Goal: Task Accomplishment & Management: Use online tool/utility

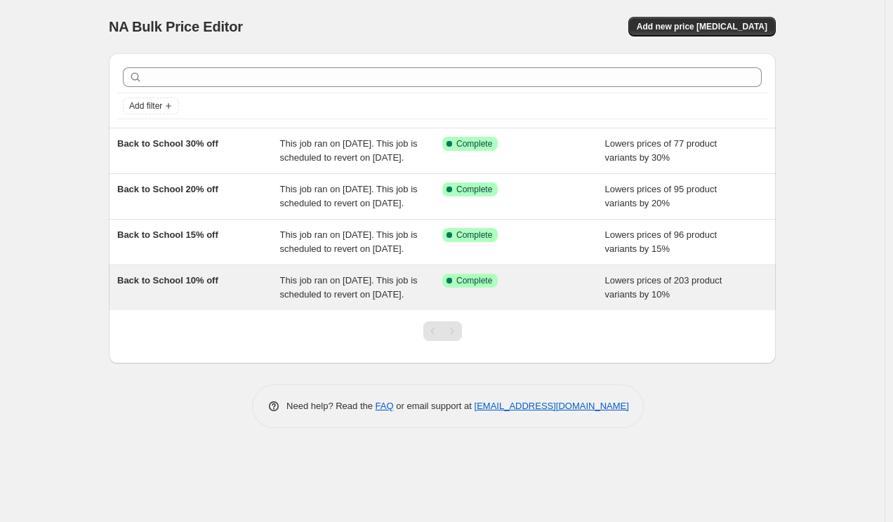
click at [183, 286] on span "Back to School 10% off" at bounding box center [167, 280] width 101 height 11
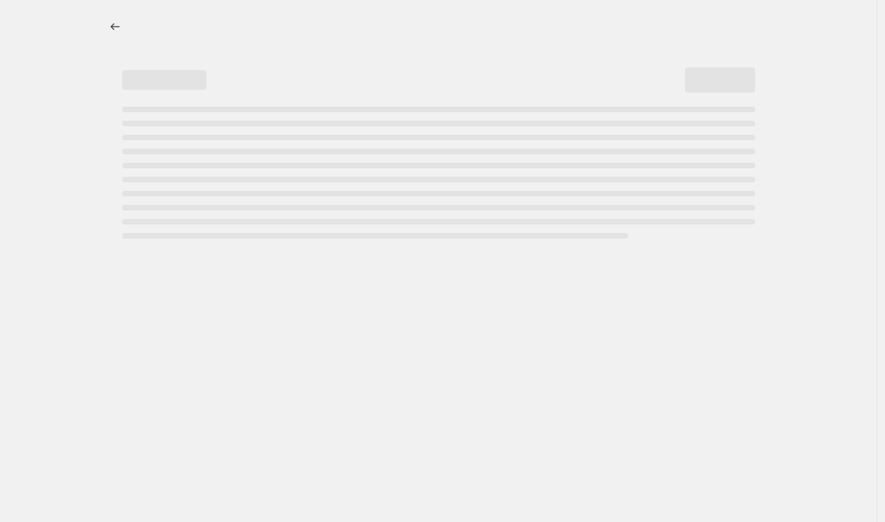
select select "percentage"
select select "no_change"
select select "tag"
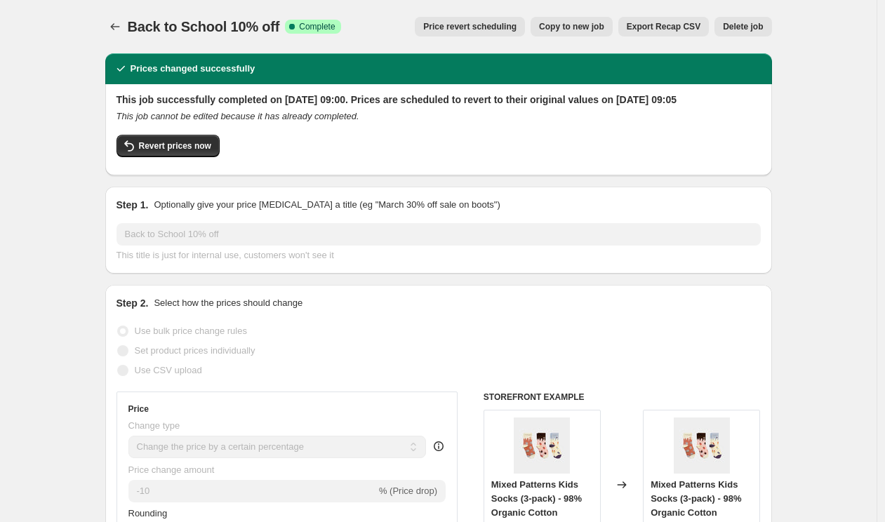
click at [483, 27] on span "Price revert scheduling" at bounding box center [469, 26] width 93 height 11
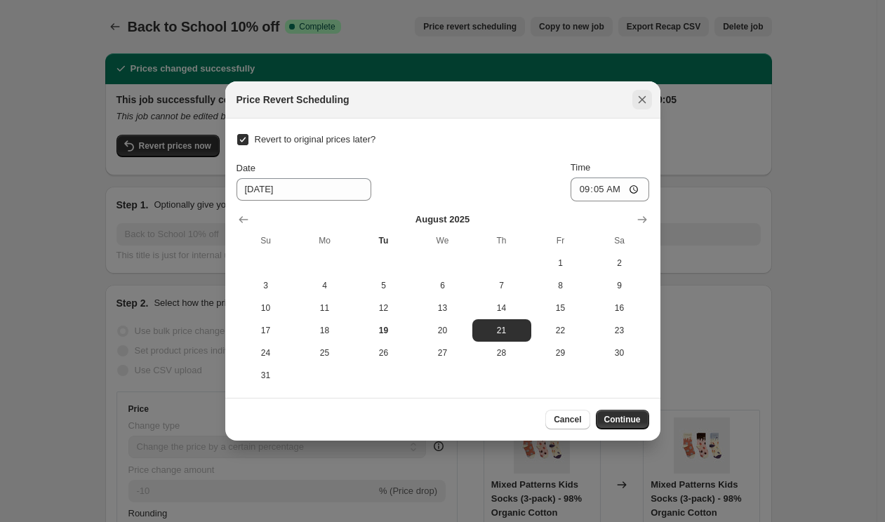
click at [640, 102] on icon "Close" at bounding box center [642, 100] width 8 height 8
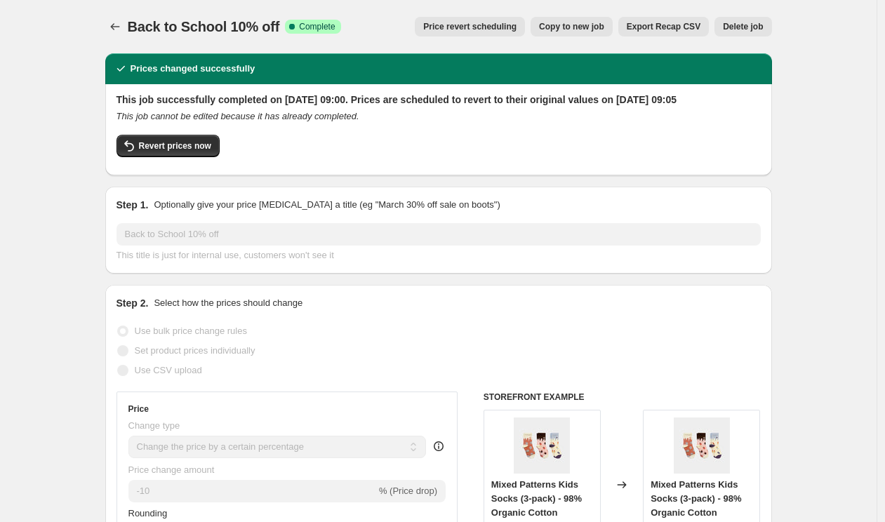
click at [489, 27] on span "Price revert scheduling" at bounding box center [469, 26] width 93 height 11
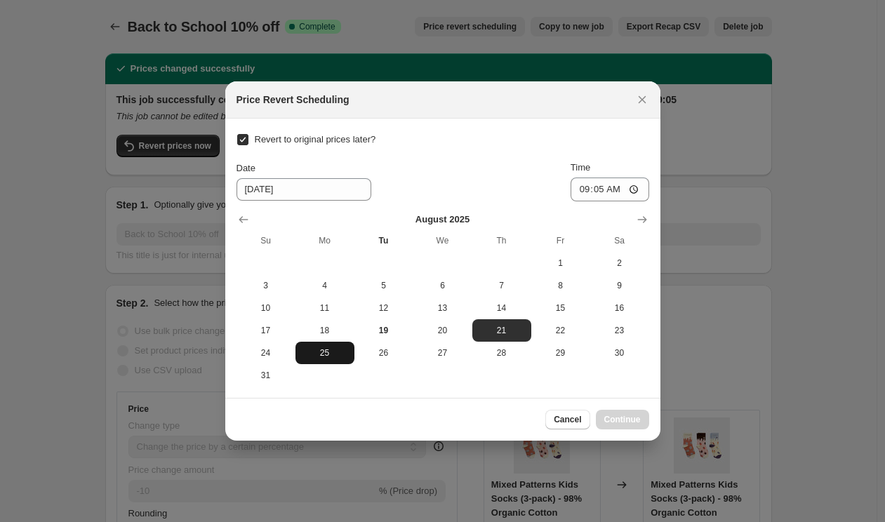
click at [333, 357] on span "25" at bounding box center [325, 353] width 48 height 11
type input "[DATE]"
click at [633, 421] on span "Continue" at bounding box center [622, 419] width 37 height 11
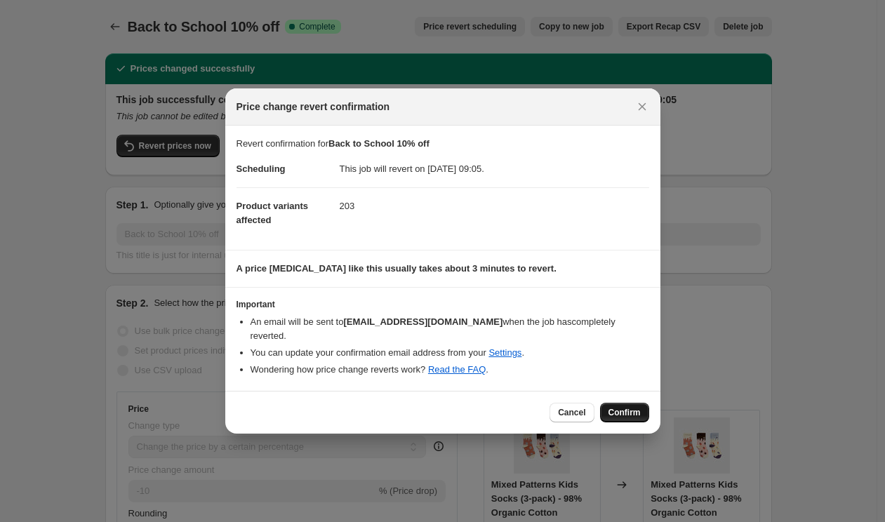
click at [628, 407] on span "Confirm" at bounding box center [625, 412] width 32 height 11
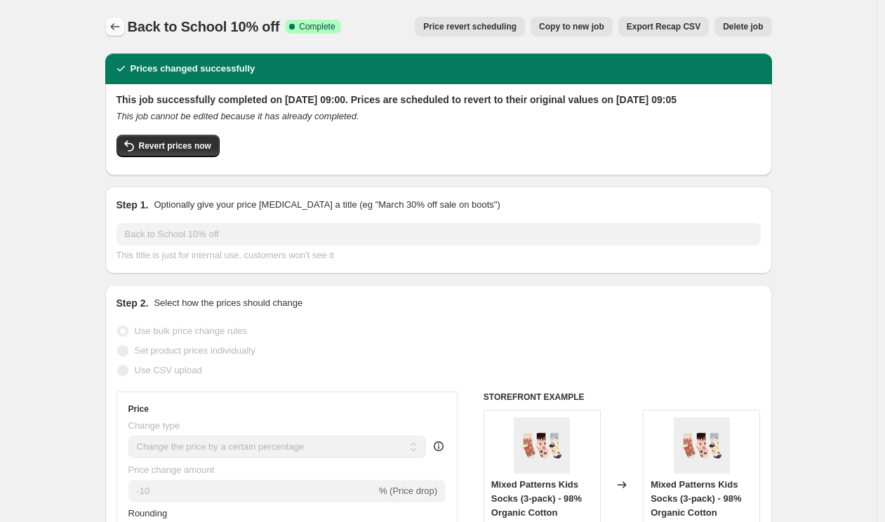
click at [114, 29] on icon "Price change jobs" at bounding box center [115, 27] width 14 height 14
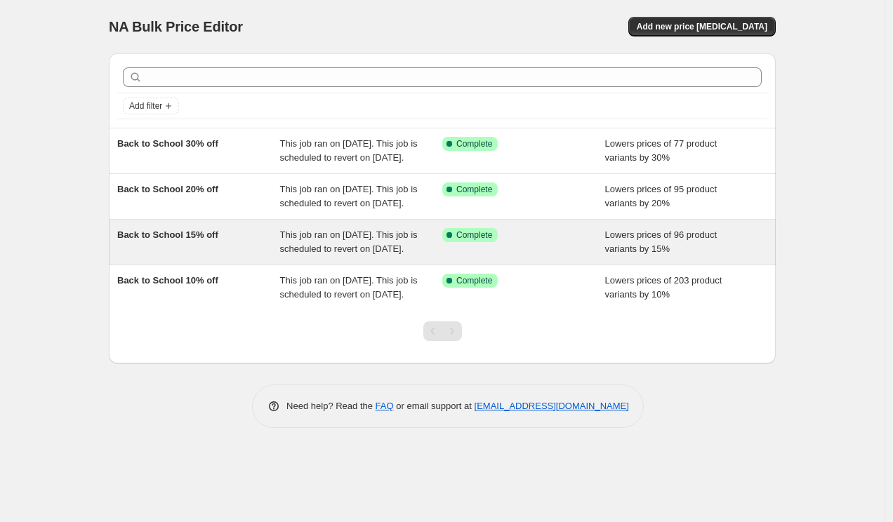
click at [191, 240] on span "Back to School 15% off" at bounding box center [167, 235] width 101 height 11
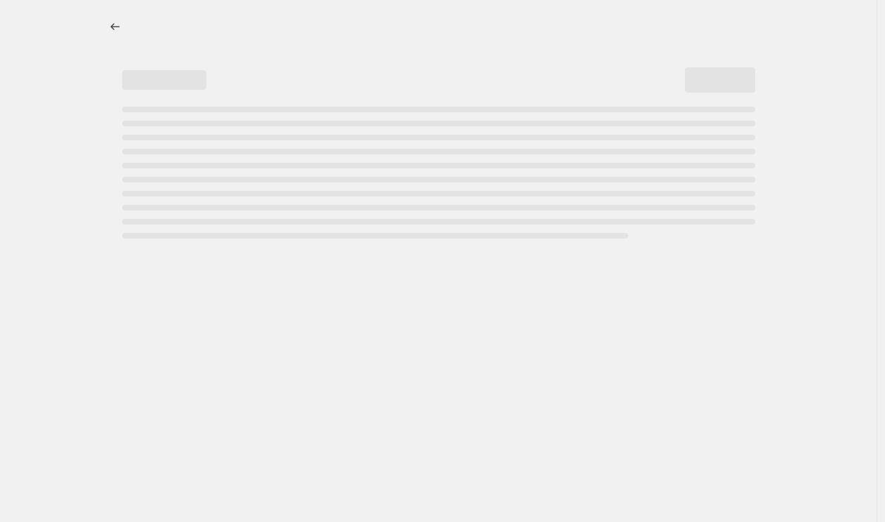
select select "percentage"
select select "no_change"
select select "tag"
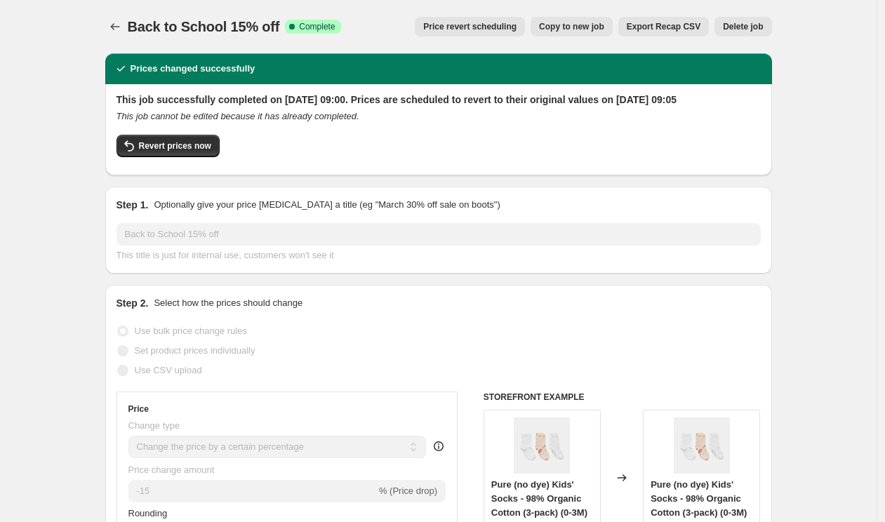
click at [457, 24] on span "Price revert scheduling" at bounding box center [469, 26] width 93 height 11
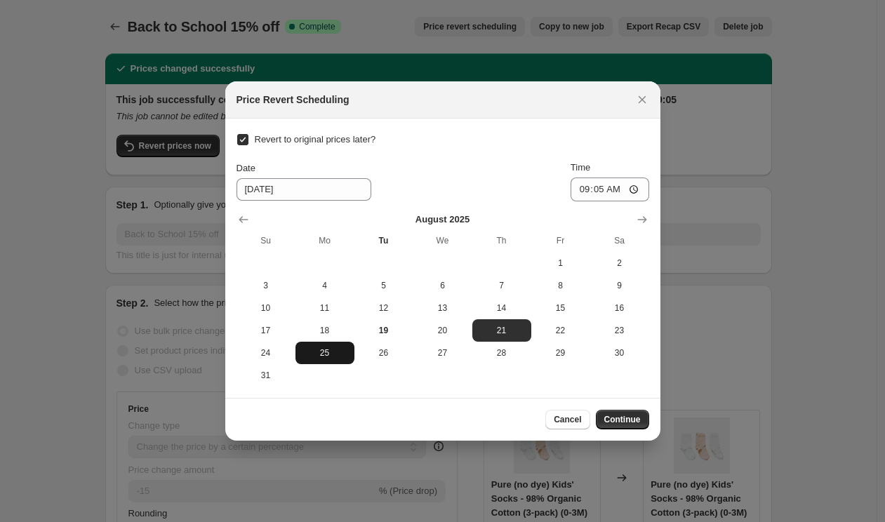
click at [322, 352] on span "25" at bounding box center [325, 353] width 48 height 11
type input "[DATE]"
click at [640, 416] on button "Continue" at bounding box center [622, 420] width 53 height 20
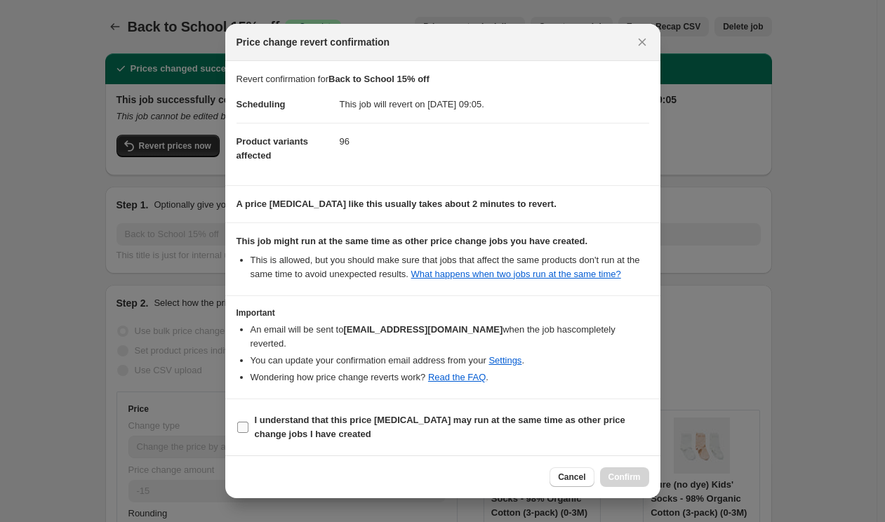
click at [246, 426] on input "I understand that this price [MEDICAL_DATA] may run at the same time as other p…" at bounding box center [242, 427] width 11 height 11
checkbox input "true"
click at [618, 477] on span "Confirm" at bounding box center [625, 477] width 32 height 11
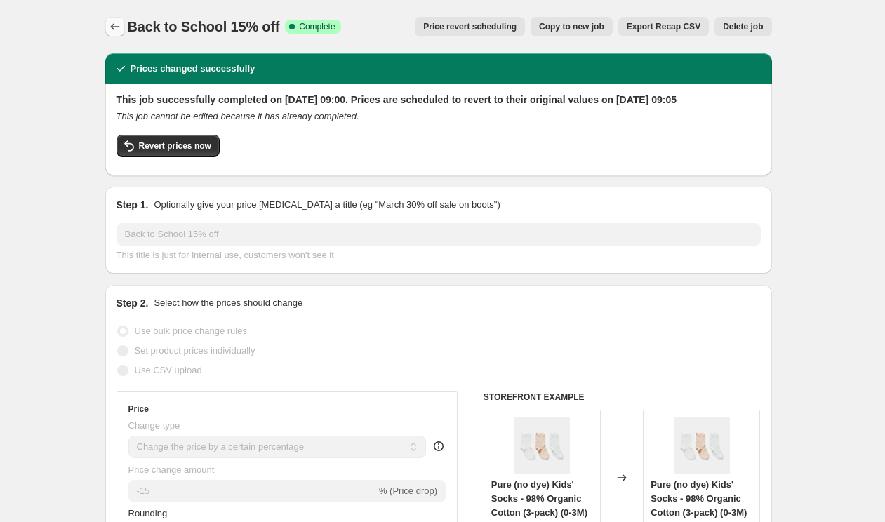
click at [117, 29] on icon "Price change jobs" at bounding box center [115, 27] width 14 height 14
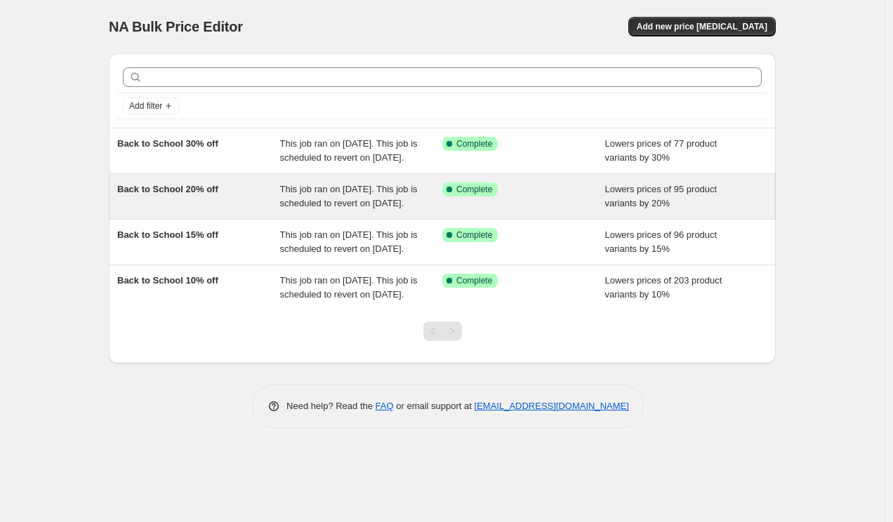
click at [153, 194] on span "Back to School 20% off" at bounding box center [167, 189] width 101 height 11
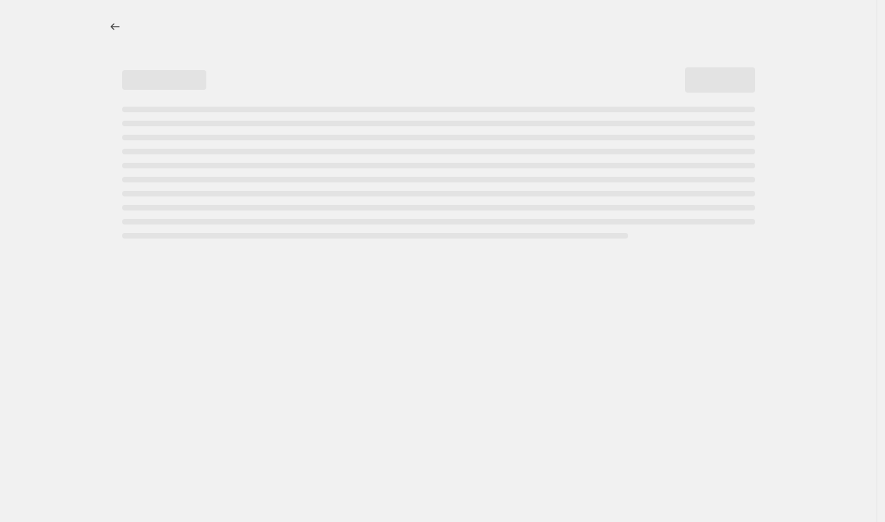
select select "percentage"
select select "no_change"
select select "tag"
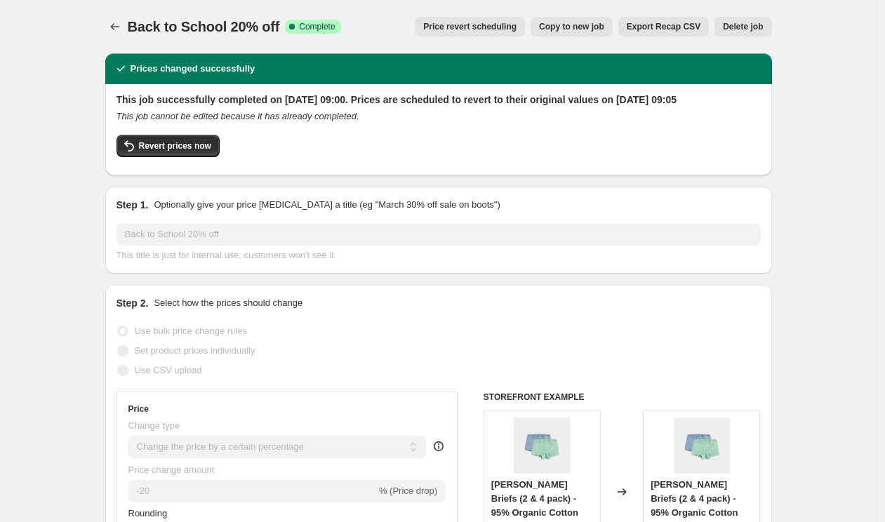
click at [433, 26] on span "Price revert scheduling" at bounding box center [469, 26] width 93 height 11
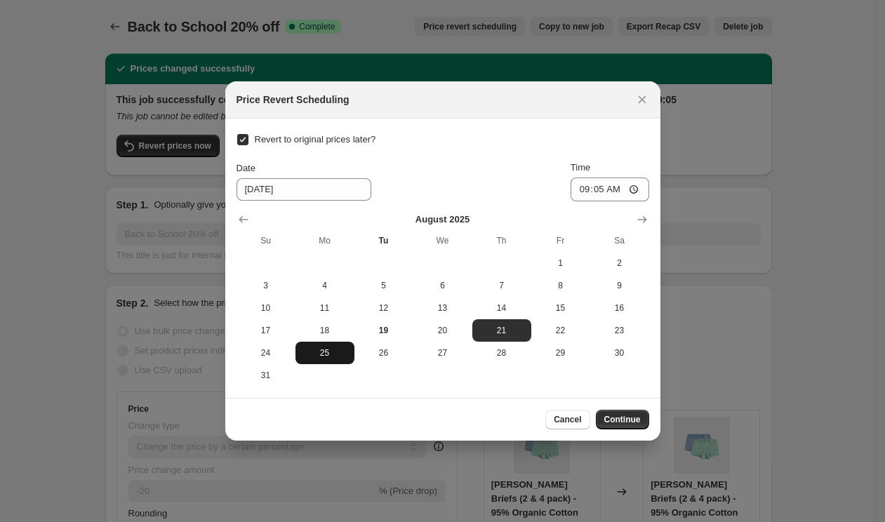
click at [326, 360] on button "25" at bounding box center [325, 353] width 59 height 22
type input "[DATE]"
click at [632, 422] on span "Continue" at bounding box center [622, 419] width 37 height 11
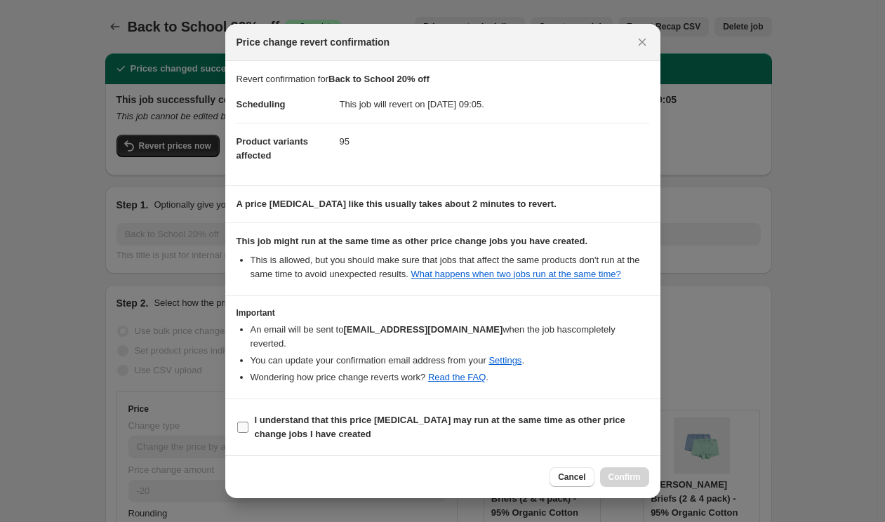
click at [283, 420] on b "I understand that this price [MEDICAL_DATA] may run at the same time as other p…" at bounding box center [440, 427] width 371 height 25
click at [249, 422] on input "I understand that this price [MEDICAL_DATA] may run at the same time as other p…" at bounding box center [242, 427] width 11 height 11
checkbox input "true"
click at [627, 477] on span "Confirm" at bounding box center [625, 477] width 32 height 11
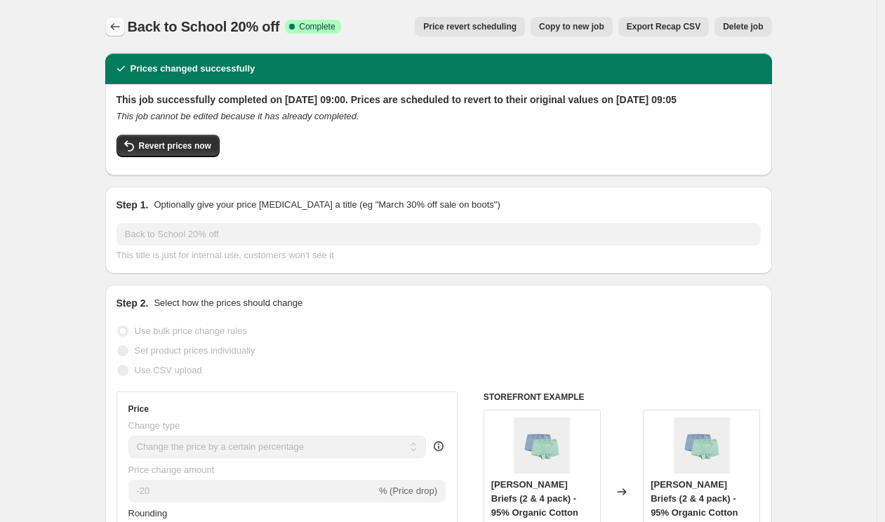
click at [122, 29] on icon "Price change jobs" at bounding box center [115, 27] width 14 height 14
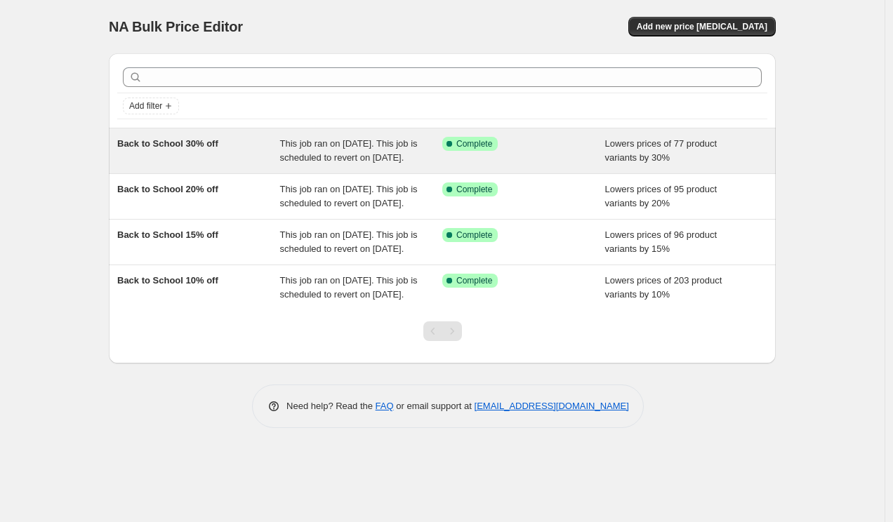
click at [178, 143] on span "Back to School 30% off" at bounding box center [167, 143] width 101 height 11
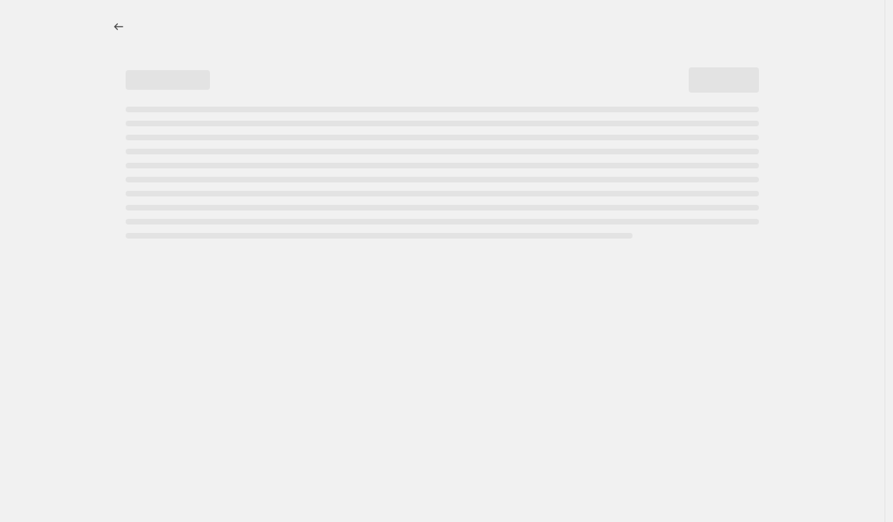
select select "percentage"
select select "no_change"
select select "tag"
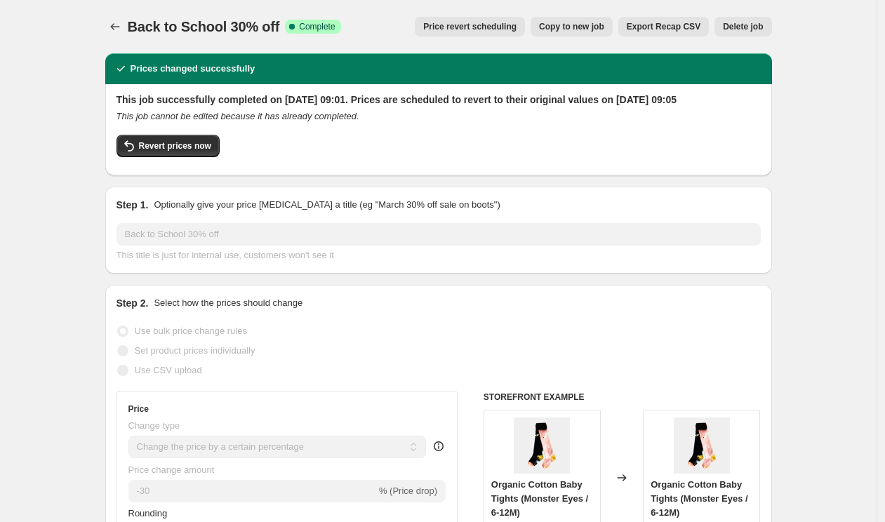
click at [477, 30] on span "Price revert scheduling" at bounding box center [469, 26] width 93 height 11
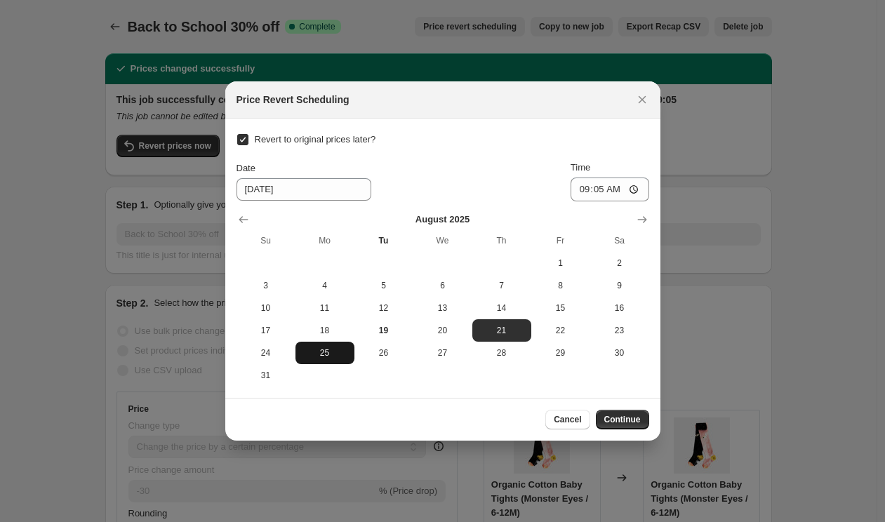
click at [332, 352] on span "25" at bounding box center [325, 353] width 48 height 11
type input "[DATE]"
click at [623, 421] on span "Continue" at bounding box center [622, 419] width 37 height 11
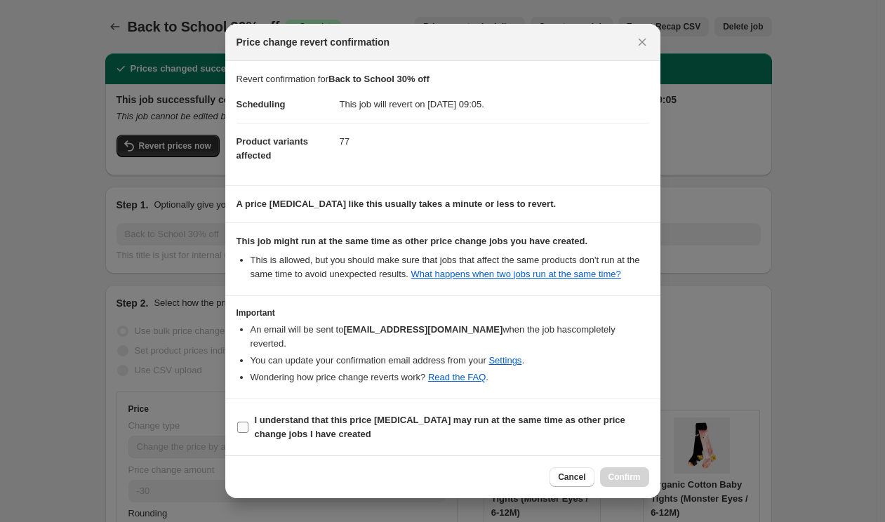
click at [265, 427] on span "I understand that this price [MEDICAL_DATA] may run at the same time as other p…" at bounding box center [452, 427] width 395 height 28
click at [249, 427] on input "I understand that this price [MEDICAL_DATA] may run at the same time as other p…" at bounding box center [242, 427] width 11 height 11
checkbox input "true"
click at [633, 479] on span "Confirm" at bounding box center [625, 477] width 32 height 11
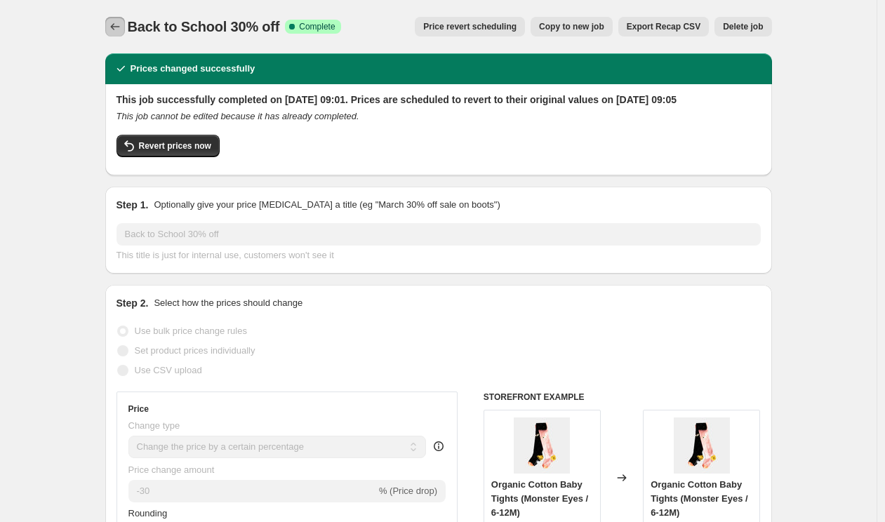
click at [119, 27] on icon "Price change jobs" at bounding box center [115, 27] width 14 height 14
